Goal: Information Seeking & Learning: Find specific fact

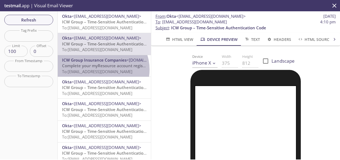
click at [102, 70] on span "To: [EMAIL_ADDRESS][DOMAIN_NAME]" at bounding box center [97, 71] width 70 height 5
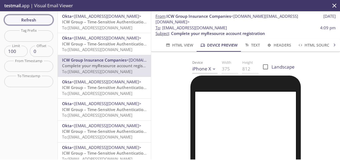
click at [37, 16] on button "Refresh" at bounding box center [28, 20] width 49 height 10
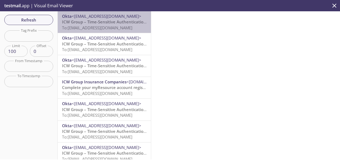
click at [113, 26] on span "To: [EMAIL_ADDRESS][DOMAIN_NAME]" at bounding box center [97, 27] width 70 height 5
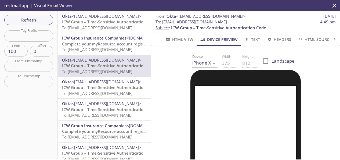
drag, startPoint x: 246, startPoint y: 22, endPoint x: 164, endPoint y: 22, distance: 82.5
click at [164, 22] on span "To : [EMAIL_ADDRESS][DOMAIN_NAME] 4:49 pm" at bounding box center [246, 22] width 180 height 6
copy span "[EMAIL_ADDRESS][DOMAIN_NAME]"
click at [41, 21] on span "Refresh" at bounding box center [29, 19] width 40 height 7
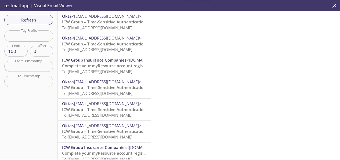
click at [100, 21] on span "ICW Group – Time-Sensitive Authentication Code" at bounding box center [109, 21] width 95 height 5
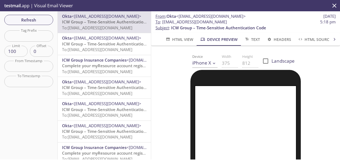
drag, startPoint x: 254, startPoint y: 21, endPoint x: 180, endPoint y: 23, distance: 73.7
click at [182, 23] on span "To : [EMAIL_ADDRESS][DOMAIN_NAME] 5:18 pm" at bounding box center [246, 22] width 180 height 6
drag, startPoint x: 174, startPoint y: 22, endPoint x: 161, endPoint y: 23, distance: 12.9
click at [161, 23] on span "To : [EMAIL_ADDRESS][DOMAIN_NAME]" at bounding box center [191, 22] width 71 height 6
click at [255, 24] on span "To : [EMAIL_ADDRESS][DOMAIN_NAME] 5:18 pm" at bounding box center [246, 22] width 180 height 6
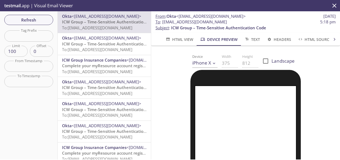
drag, startPoint x: 250, startPoint y: 22, endPoint x: 164, endPoint y: 22, distance: 86.3
click at [164, 22] on span "To : [EMAIL_ADDRESS][DOMAIN_NAME] 5:18 pm" at bounding box center [246, 22] width 180 height 6
copy span "[EMAIL_ADDRESS][DOMAIN_NAME]"
click at [256, 22] on span "To : [EMAIL_ADDRESS][DOMAIN_NAME] 5:18 pm" at bounding box center [246, 22] width 180 height 6
drag, startPoint x: 249, startPoint y: 23, endPoint x: 163, endPoint y: 22, distance: 86.5
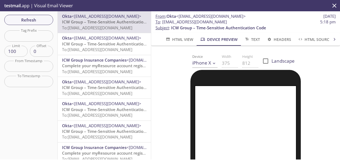
click at [163, 22] on span "To : [EMAIL_ADDRESS][DOMAIN_NAME] 5:18 pm" at bounding box center [246, 22] width 180 height 6
copy span "[EMAIL_ADDRESS][DOMAIN_NAME]"
